Goal: Information Seeking & Learning: Learn about a topic

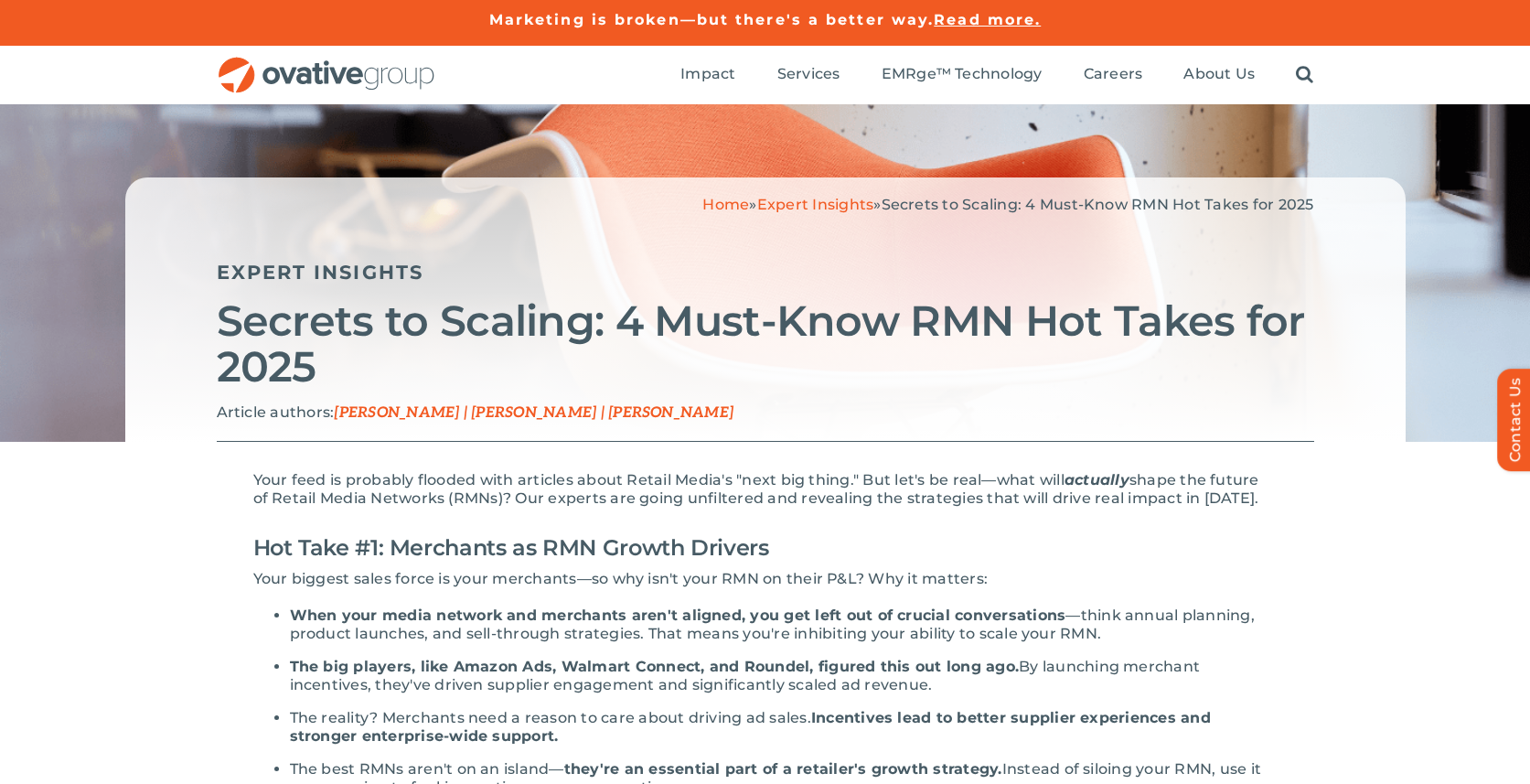
click at [373, 82] on img "OG_Full_horizontal_RGB" at bounding box center [327, 76] width 220 height 37
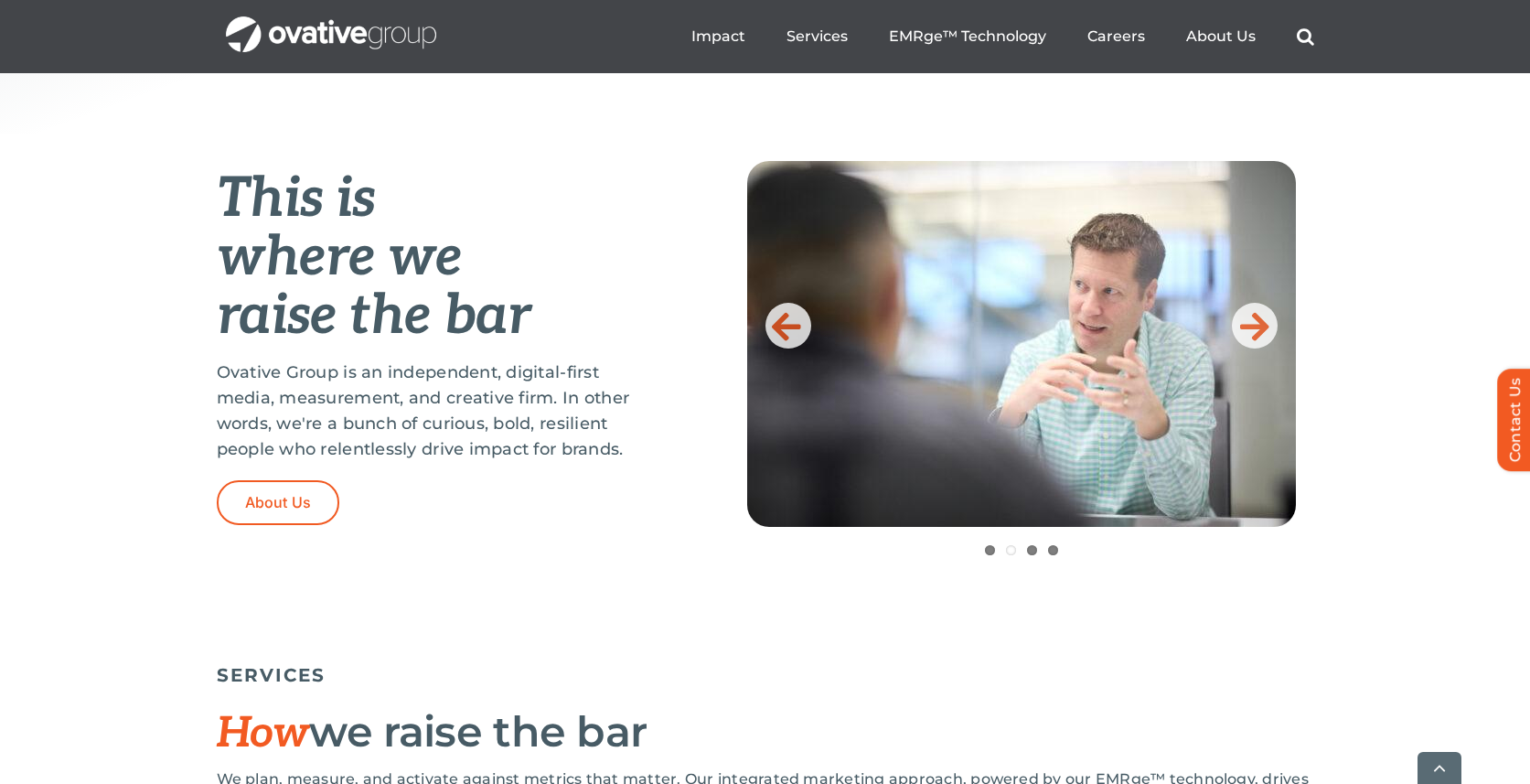
scroll to position [696, 0]
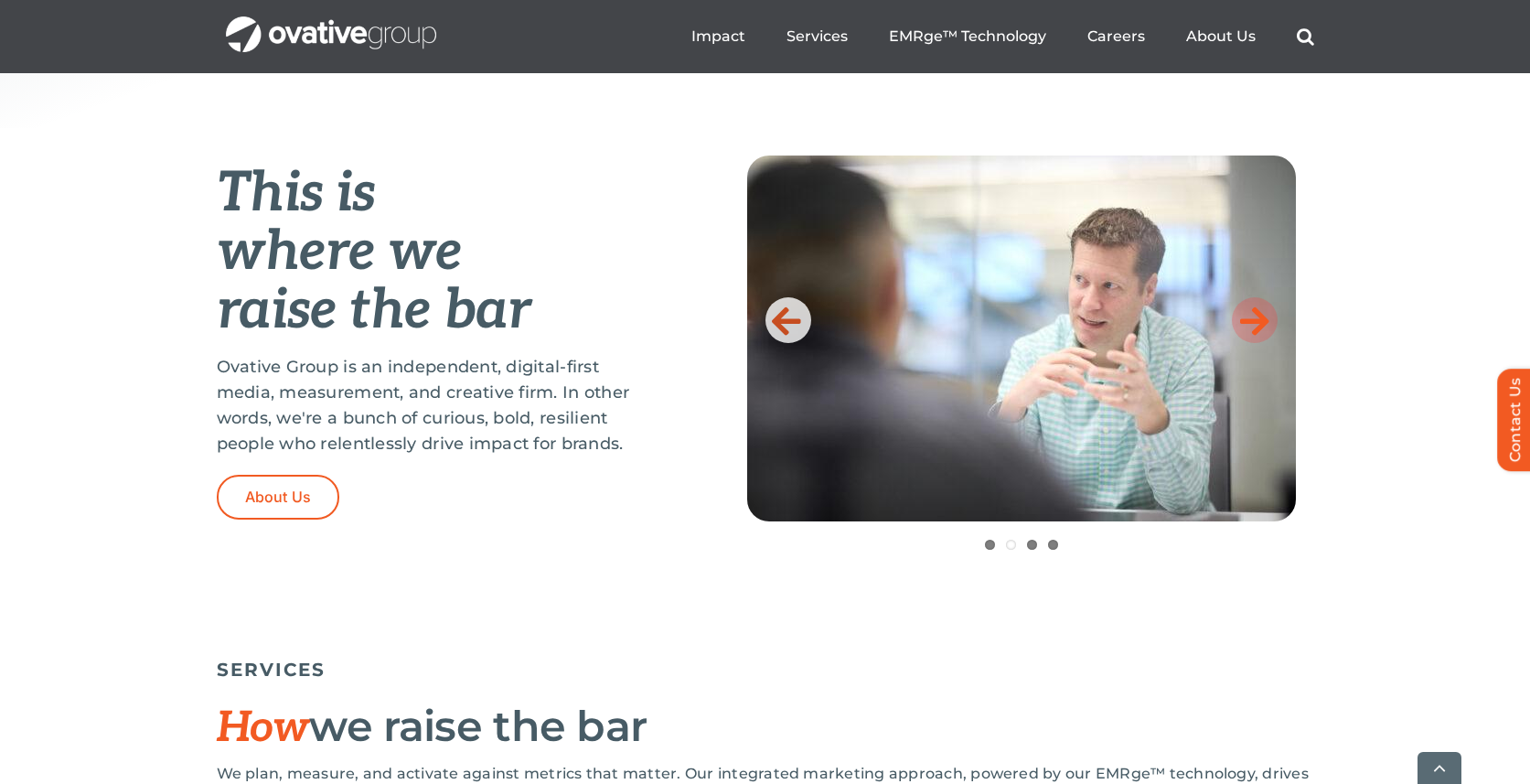
click at [1255, 328] on icon at bounding box center [1254, 320] width 29 height 36
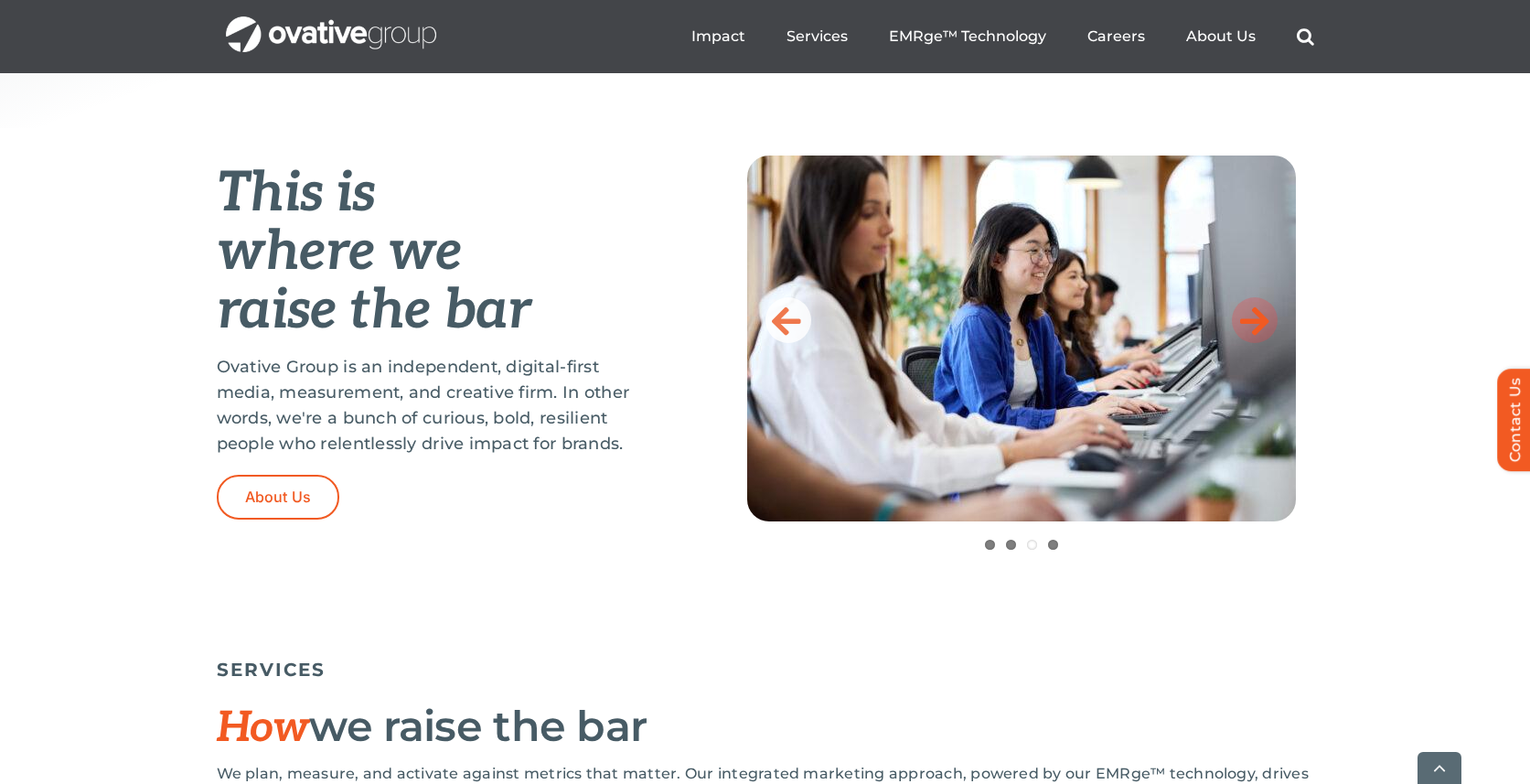
click at [1255, 331] on icon at bounding box center [1254, 320] width 29 height 36
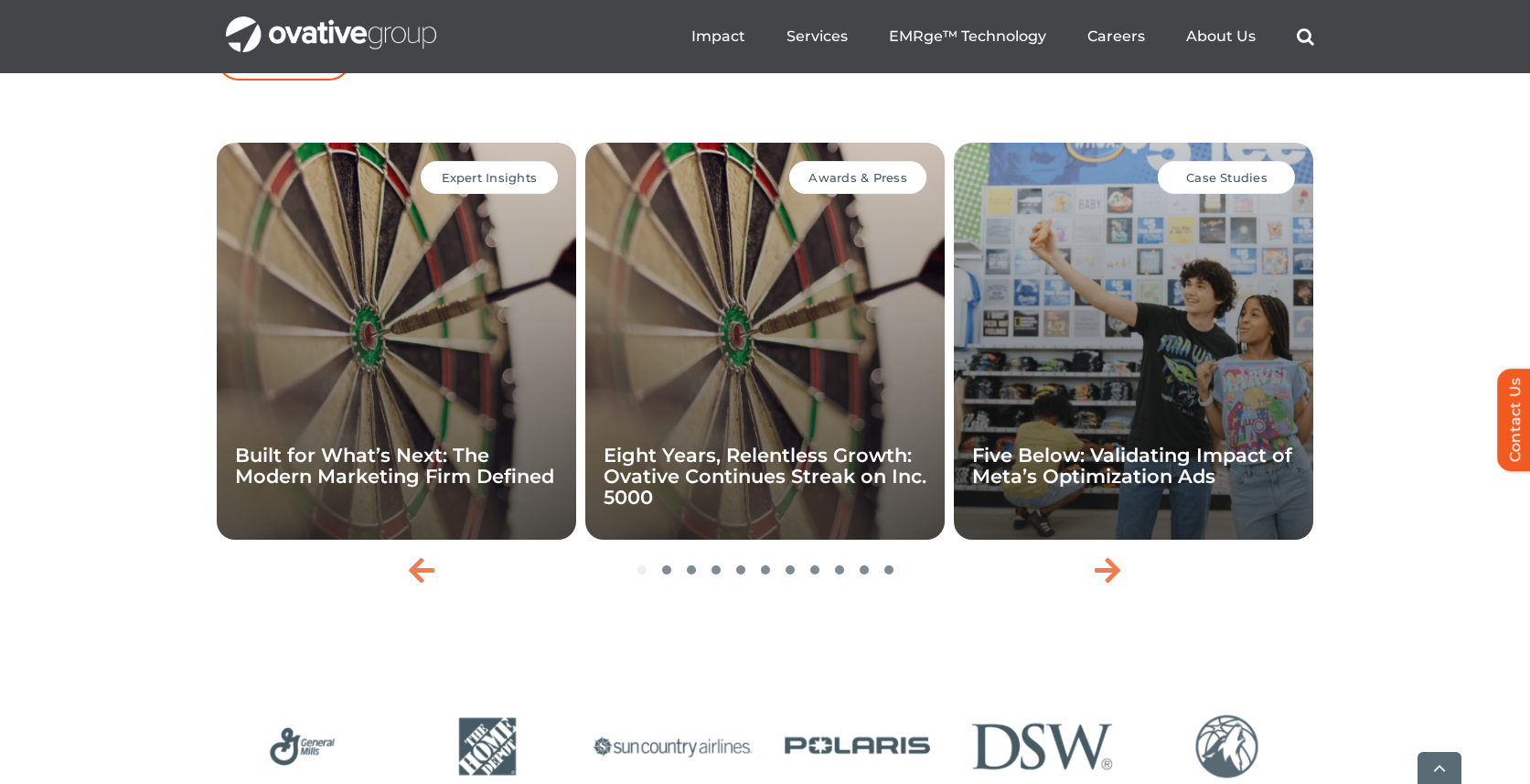
scroll to position [3894, 0]
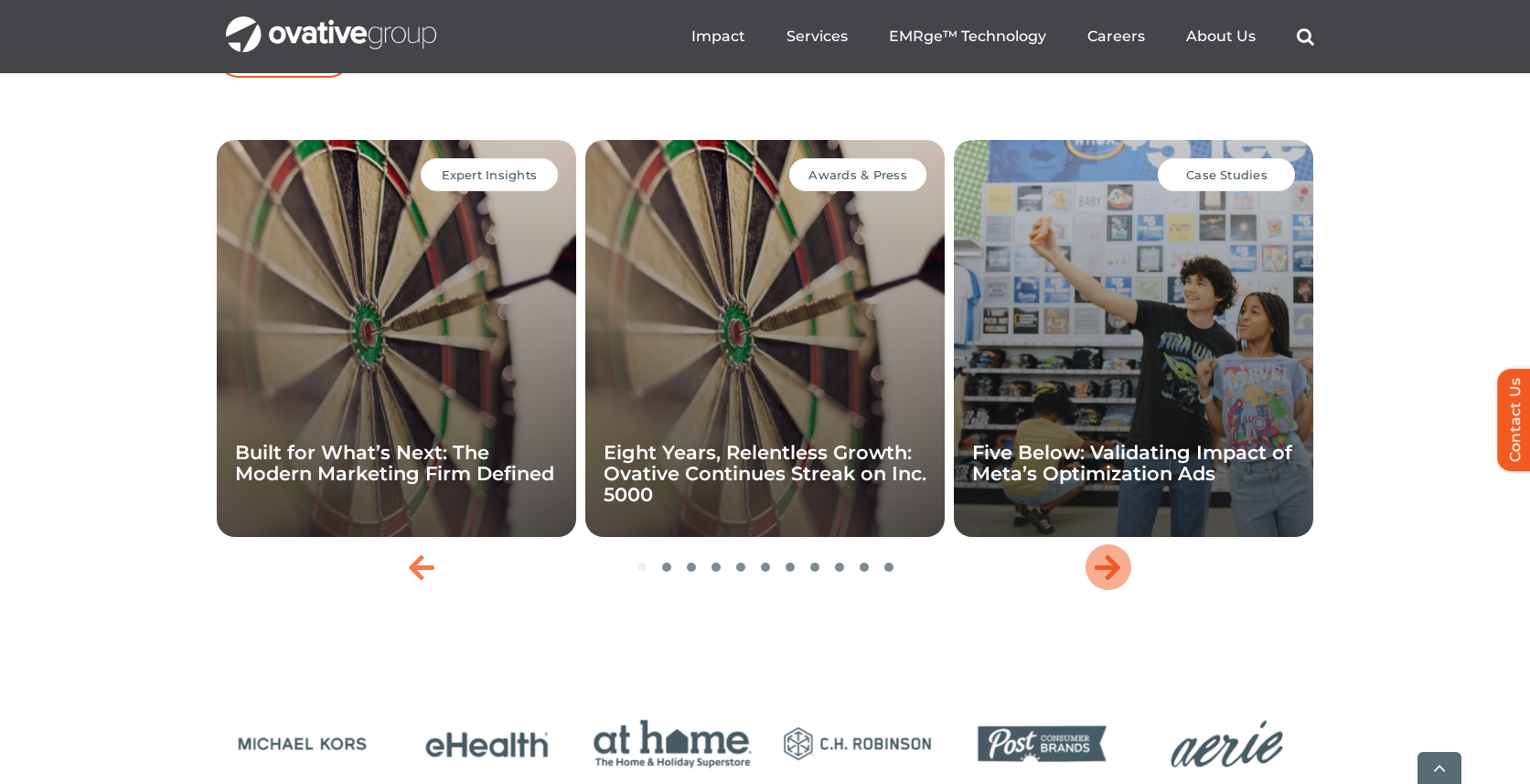
click at [1115, 582] on icon "Next slide" at bounding box center [1107, 566] width 25 height 29
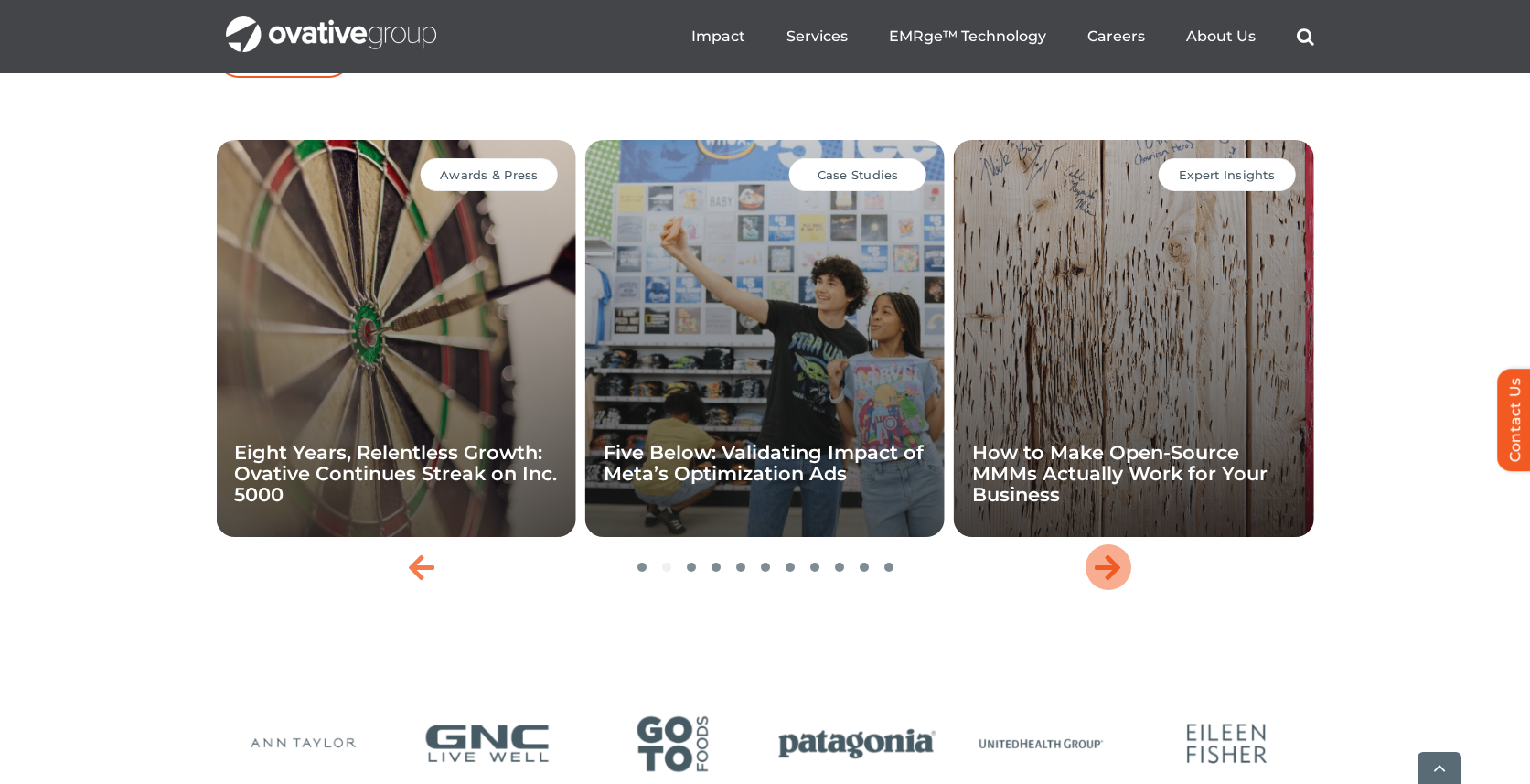
click at [1115, 582] on icon "Next slide" at bounding box center [1107, 566] width 25 height 29
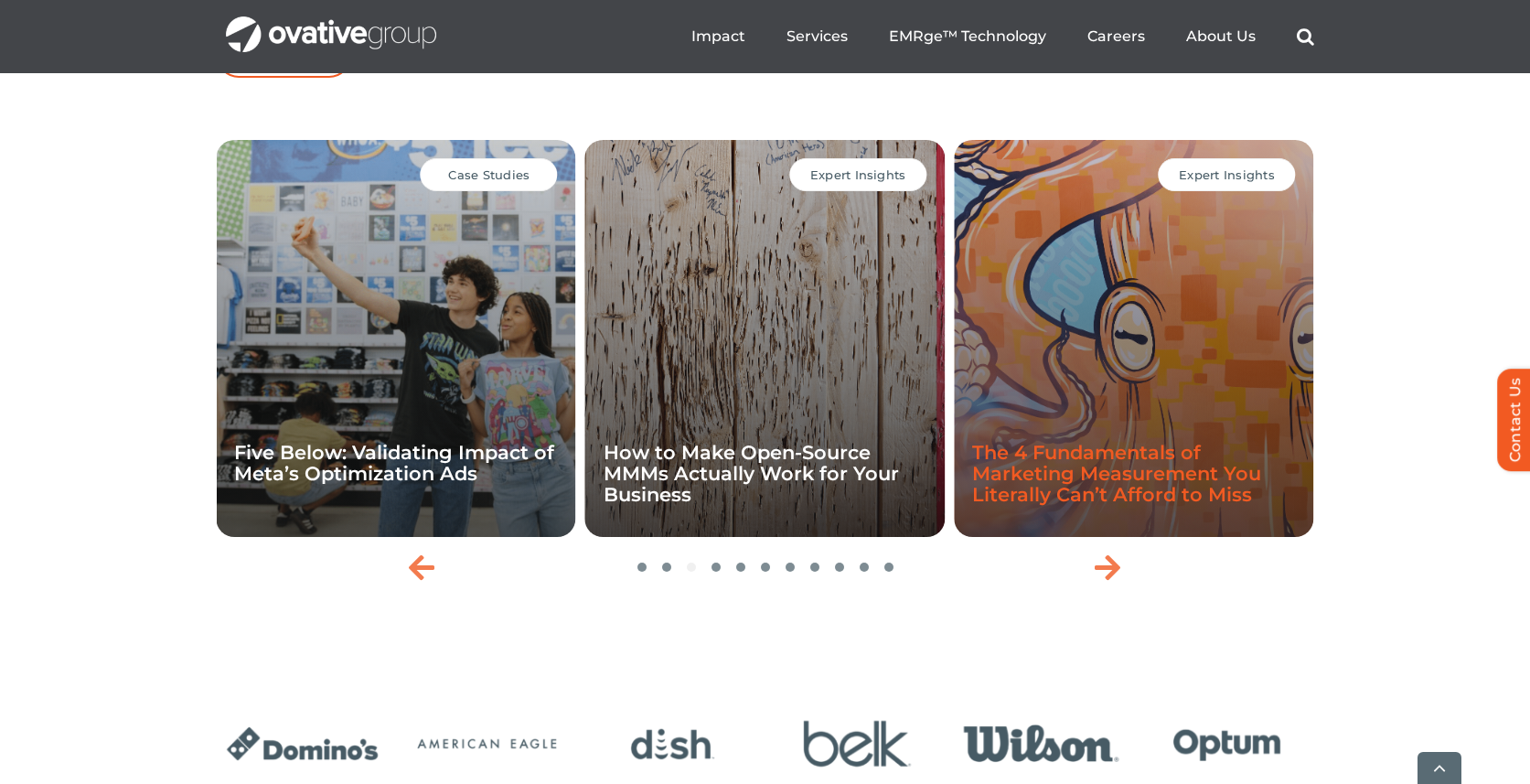
click at [1074, 505] on link "The 4 Fundamentals of Marketing Measurement You Literally Can’t Afford to Miss" at bounding box center [1116, 472] width 289 height 65
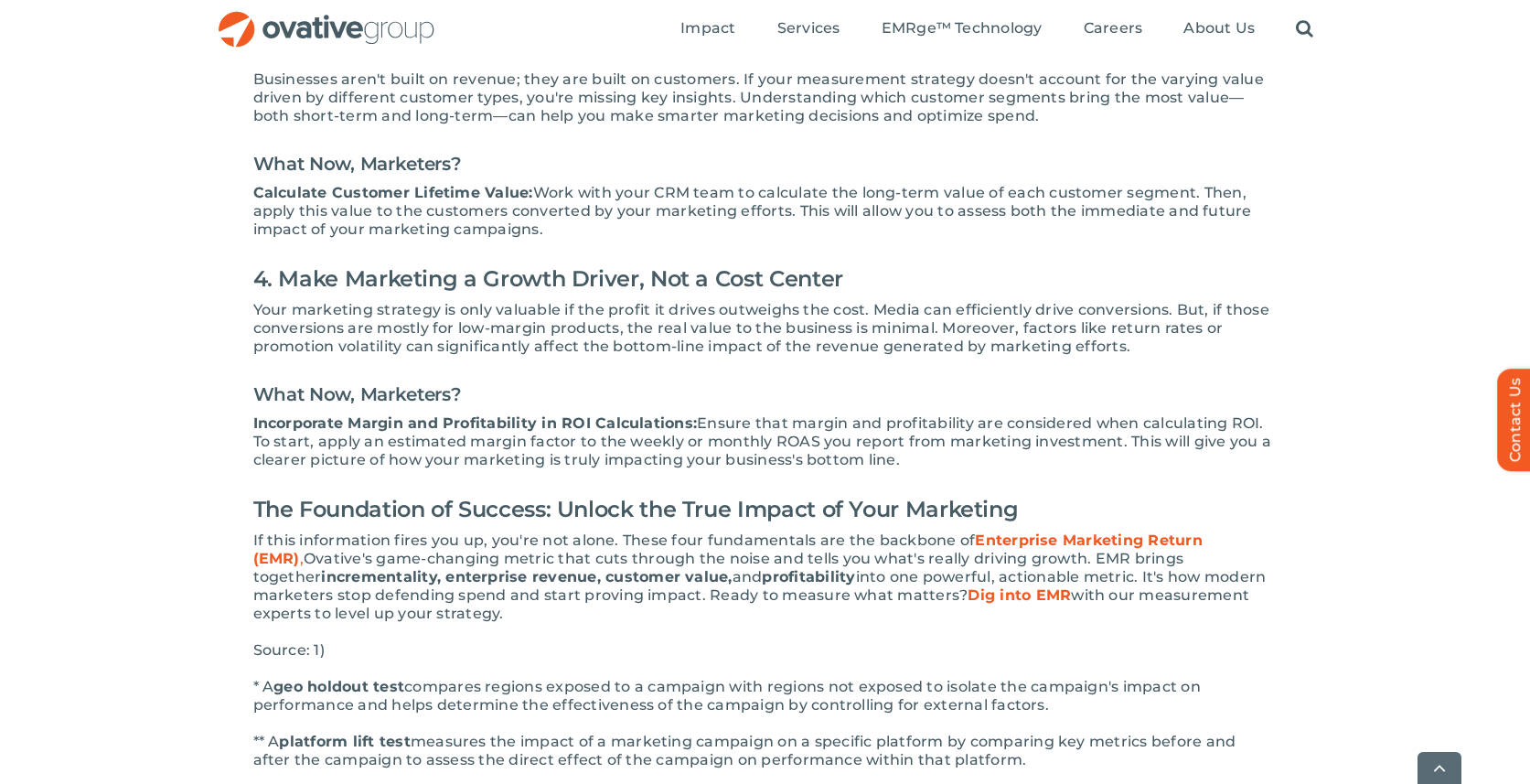
scroll to position [1158, 0]
